Goal: Transaction & Acquisition: Subscribe to service/newsletter

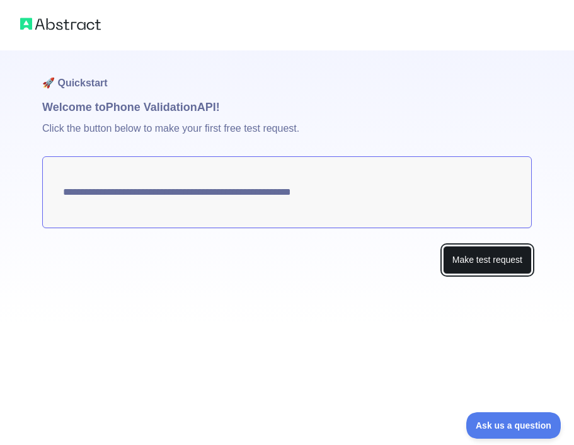
click at [483, 265] on button "Make test request" at bounding box center [487, 260] width 89 height 28
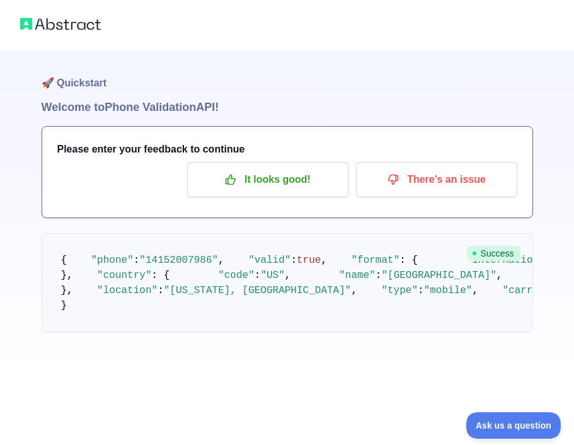
scroll to position [30, 0]
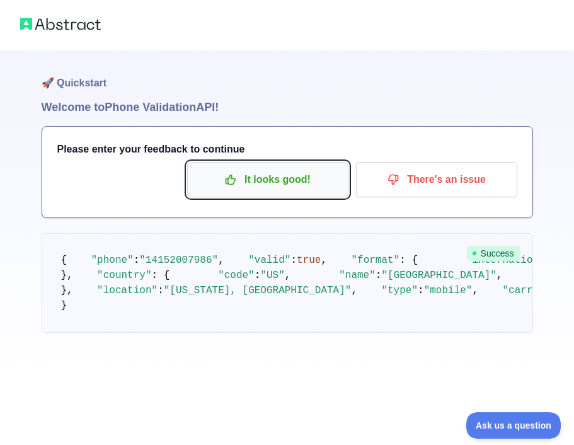
click at [293, 169] on p "It looks good!" at bounding box center [267, 179] width 142 height 21
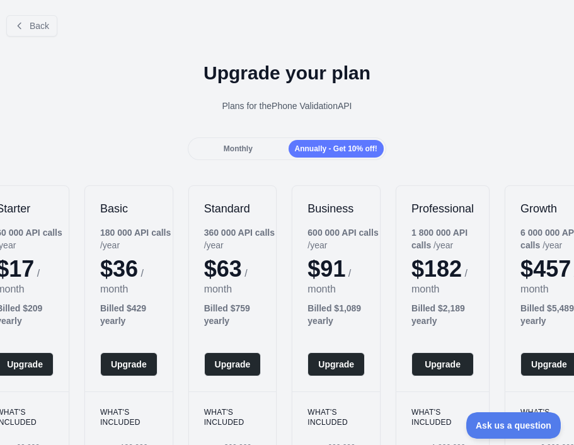
scroll to position [12, 0]
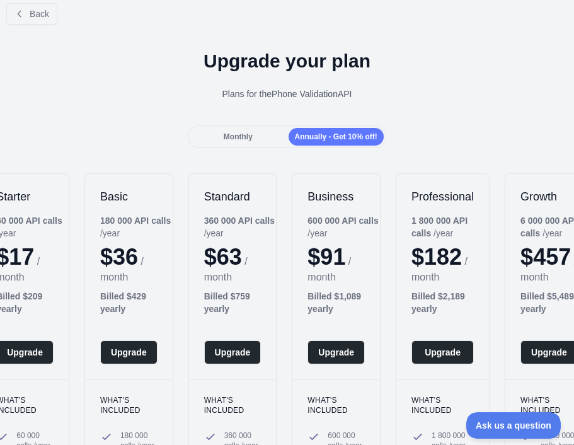
click at [250, 132] on span "Monthly" at bounding box center [238, 136] width 29 height 9
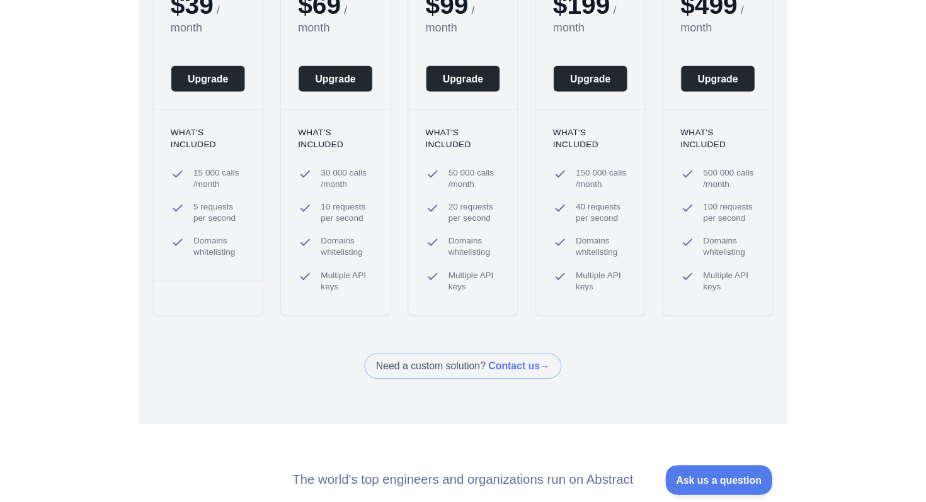
scroll to position [265, 0]
